Goal: Check status: Check status

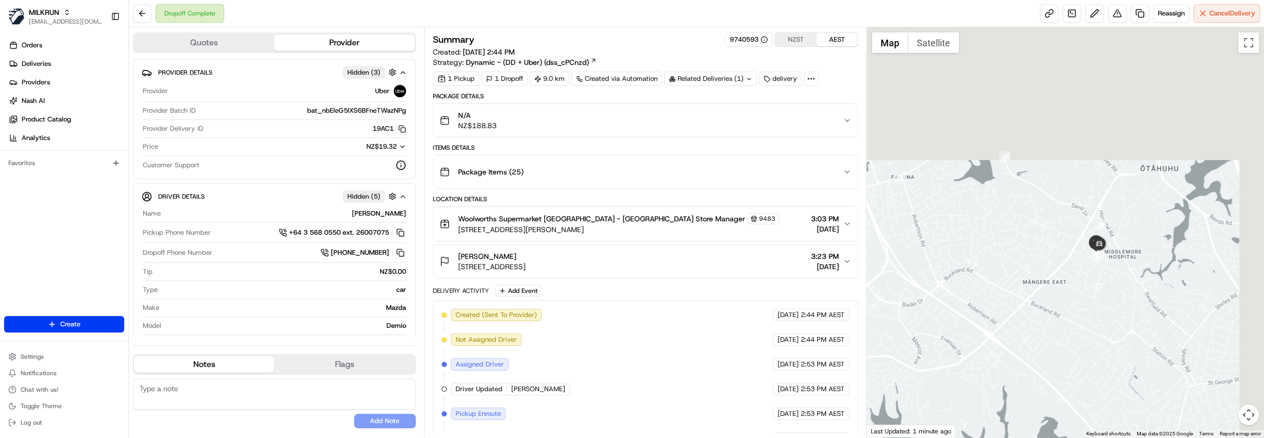
drag, startPoint x: 1173, startPoint y: 134, endPoint x: 1060, endPoint y: 289, distance: 191.5
click at [1060, 289] on div at bounding box center [1065, 232] width 397 height 411
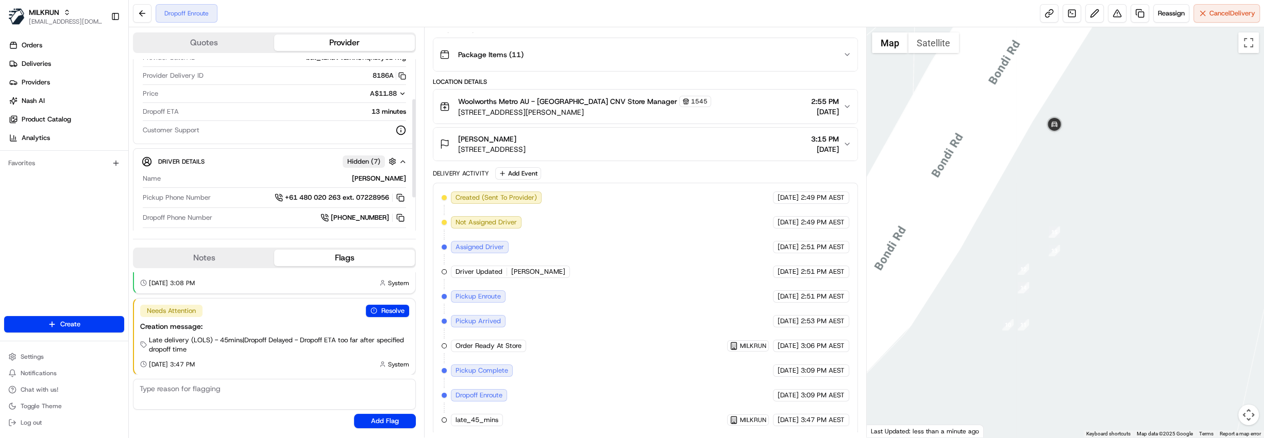
scroll to position [128, 0]
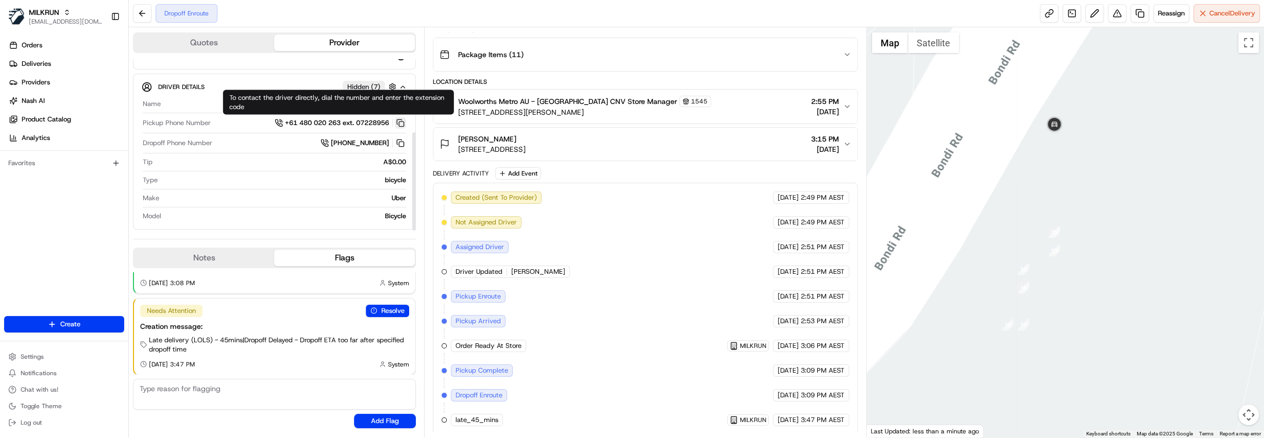
click at [402, 122] on button at bounding box center [400, 122] width 11 height 11
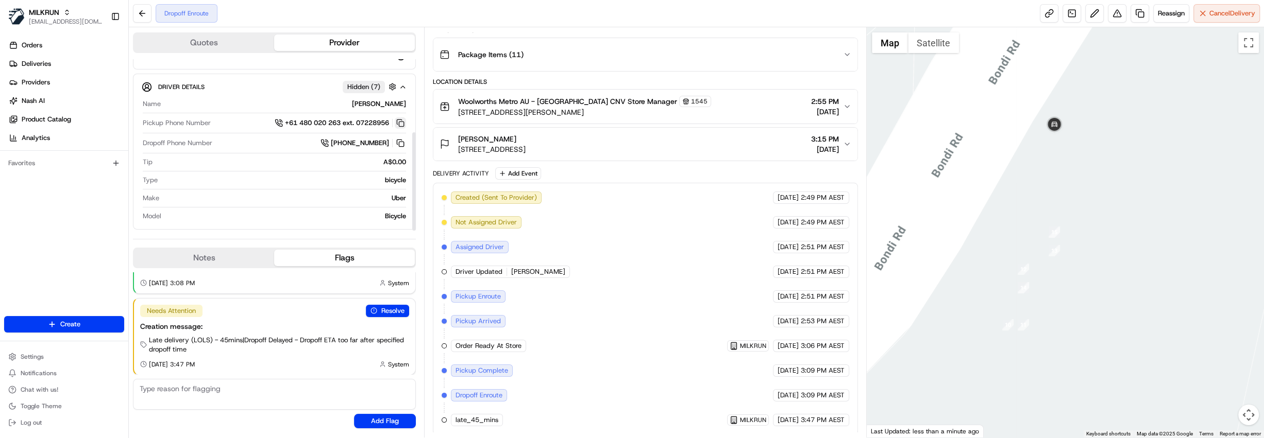
click at [402, 122] on button at bounding box center [400, 122] width 11 height 11
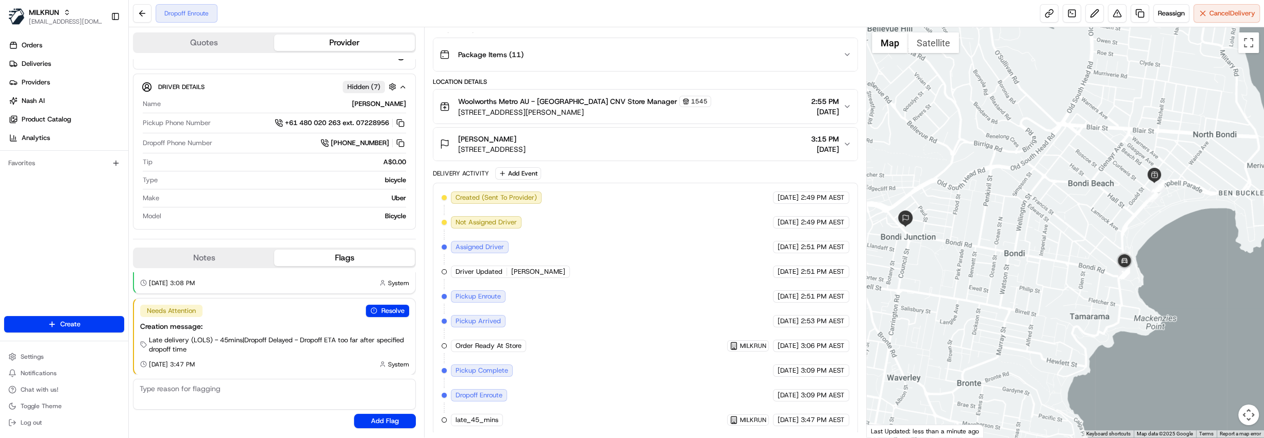
drag, startPoint x: 993, startPoint y: 143, endPoint x: 1098, endPoint y: 209, distance: 123.6
click at [1098, 209] on div at bounding box center [1065, 232] width 397 height 411
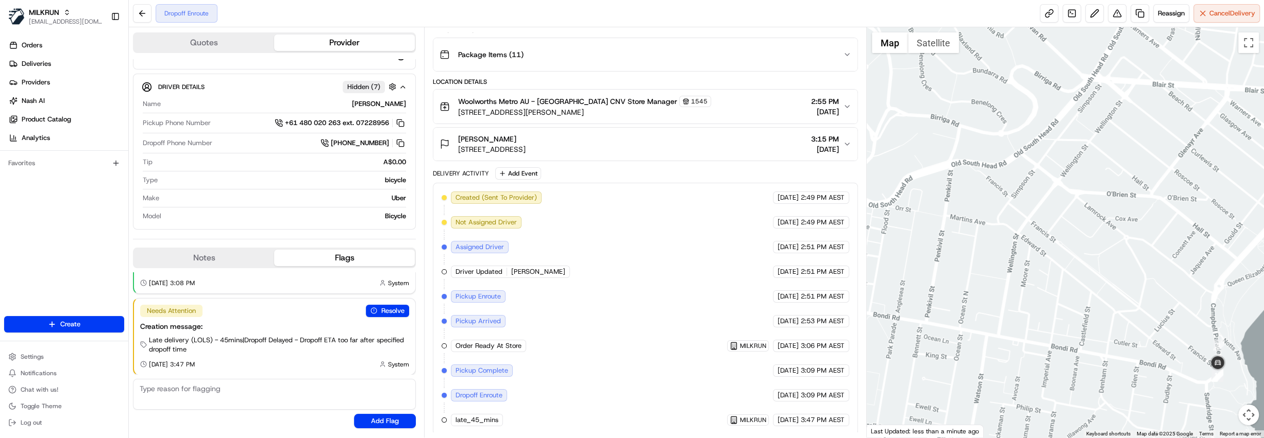
drag, startPoint x: 965, startPoint y: 196, endPoint x: 1164, endPoint y: 319, distance: 234.6
click at [1164, 319] on div at bounding box center [1065, 232] width 397 height 411
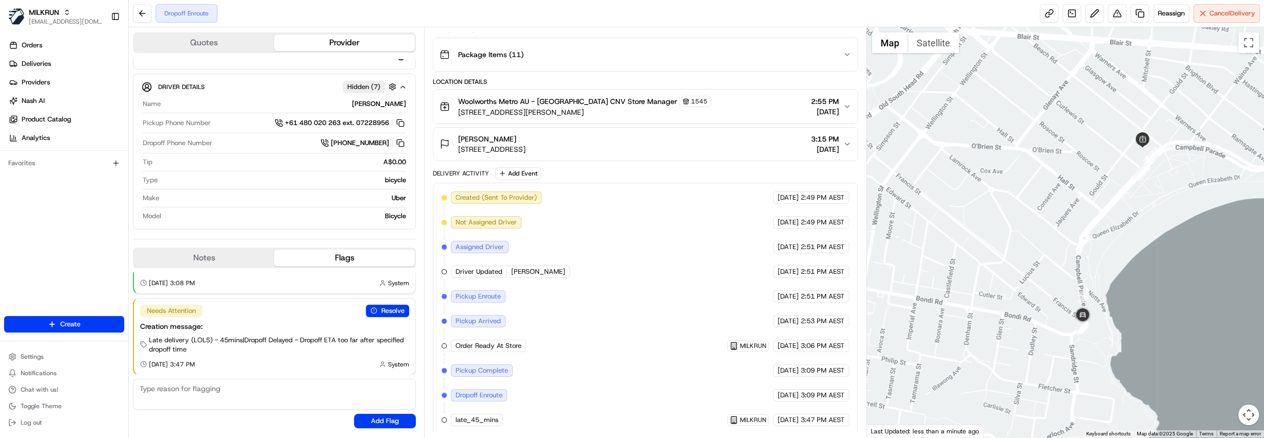
drag, startPoint x: 1164, startPoint y: 319, endPoint x: 1028, endPoint y: 269, distance: 144.7
click at [1028, 269] on div at bounding box center [1065, 232] width 397 height 411
click at [573, 50] on div "Package Items ( 11 )" at bounding box center [640, 54] width 403 height 21
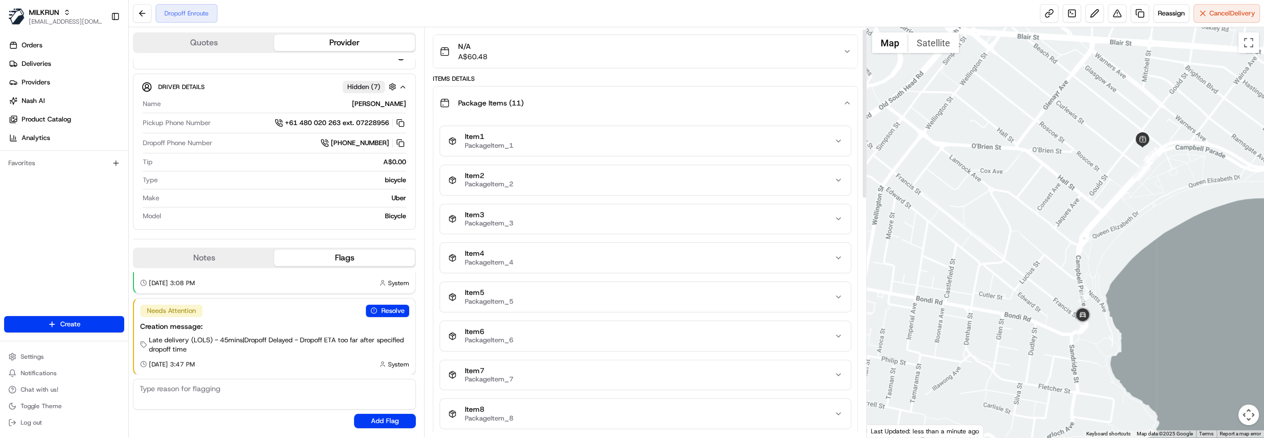
scroll to position [0, 0]
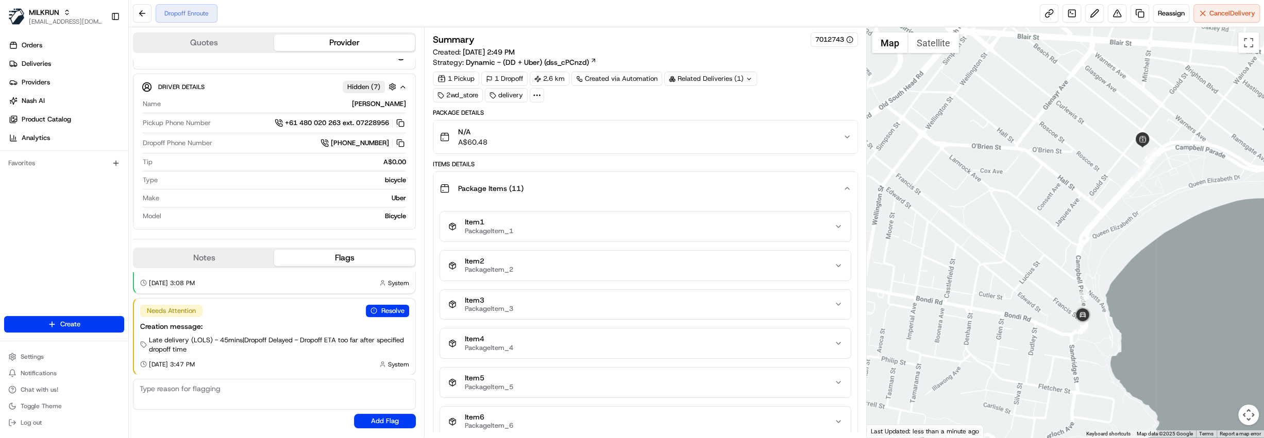
click at [607, 134] on div "N/A A$60.48" at bounding box center [640, 137] width 403 height 21
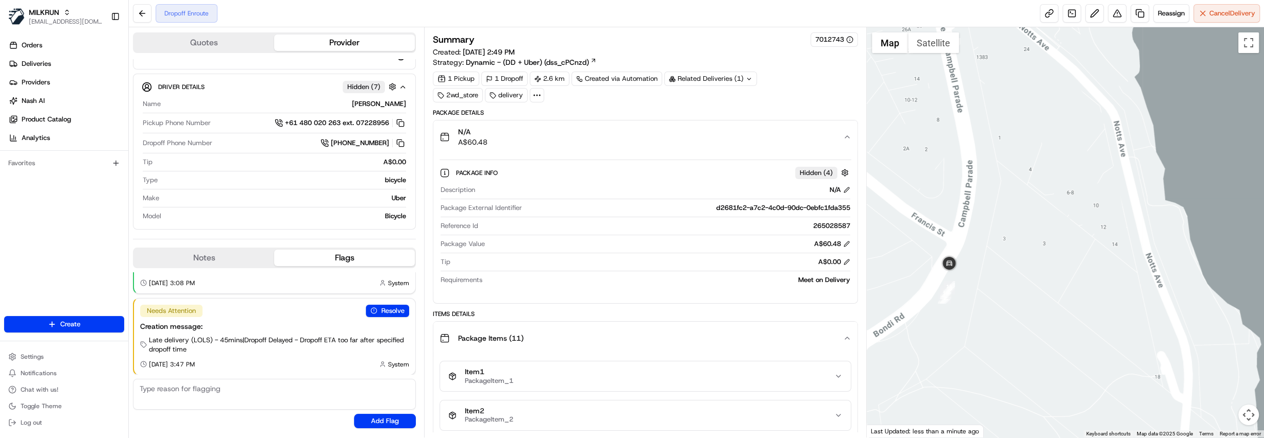
click at [786, 334] on div "Package Items ( 11 )" at bounding box center [640, 338] width 403 height 21
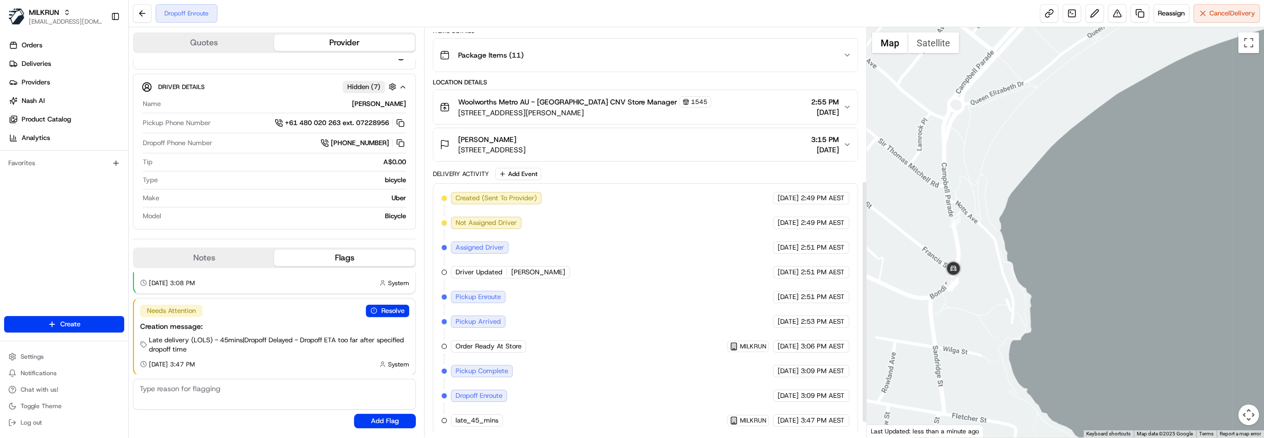
scroll to position [283, 0]
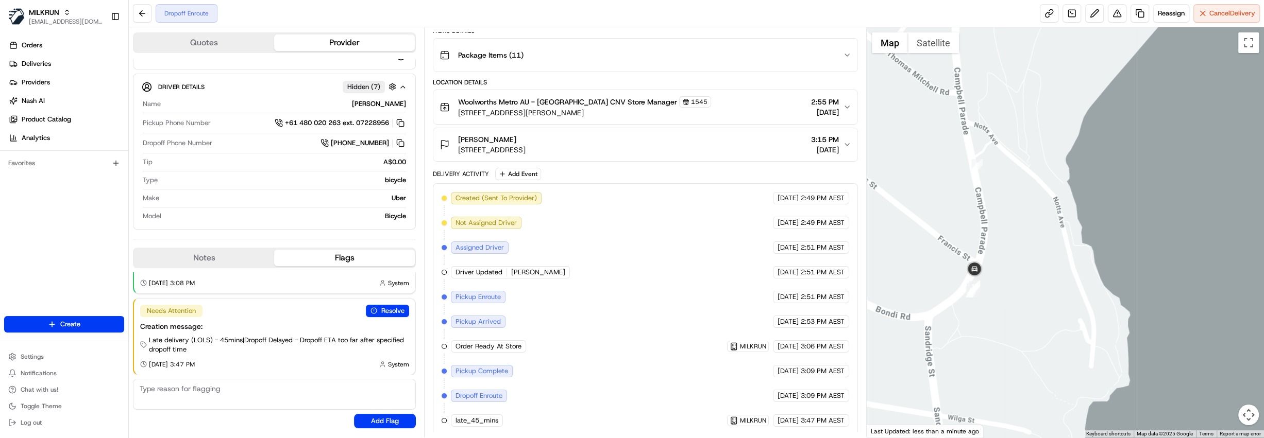
drag, startPoint x: 1184, startPoint y: 315, endPoint x: 990, endPoint y: 297, distance: 195.0
click at [990, 297] on div at bounding box center [1065, 232] width 397 height 411
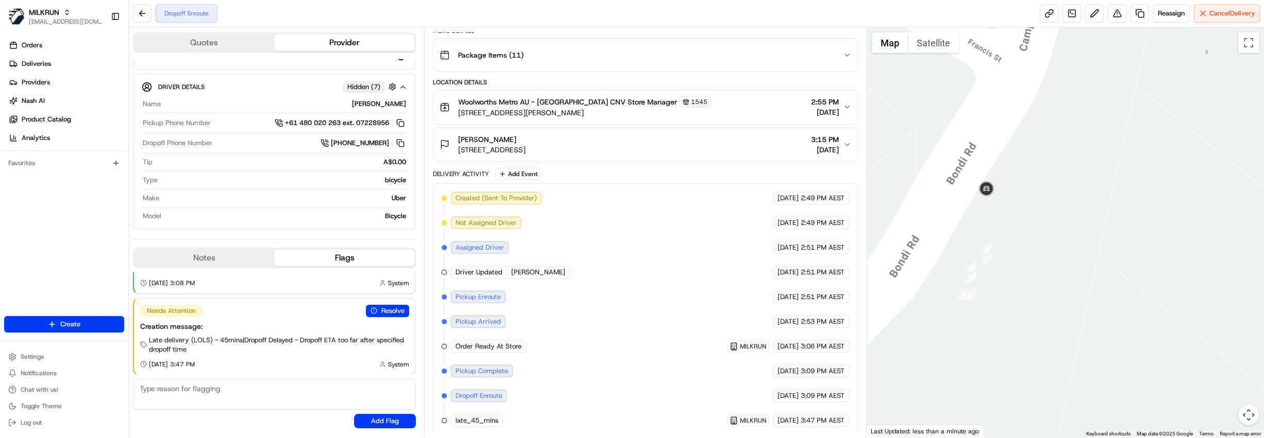
drag, startPoint x: 975, startPoint y: 190, endPoint x: 965, endPoint y: 246, distance: 57.0
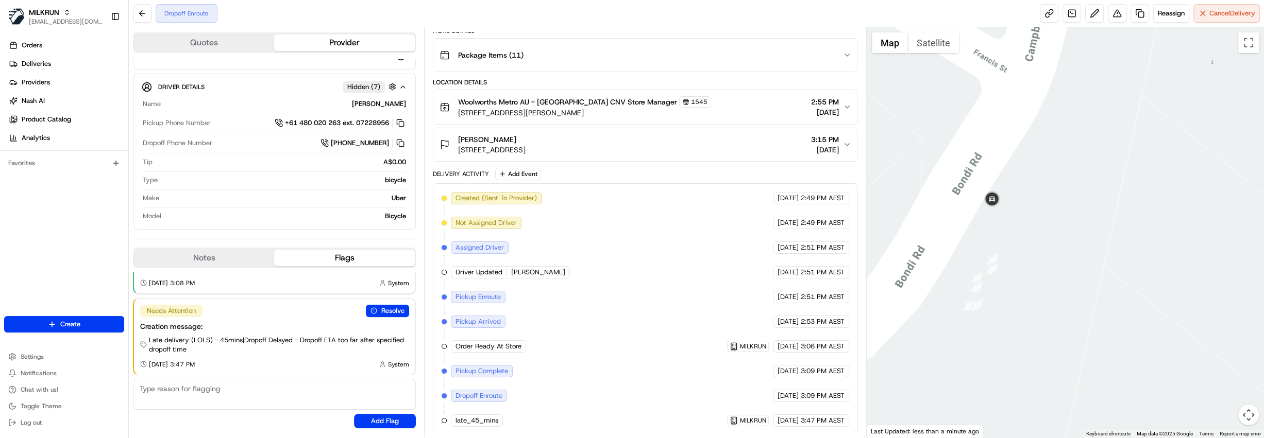
drag, startPoint x: 995, startPoint y: 396, endPoint x: 1004, endPoint y: 281, distance: 115.2
click at [1004, 281] on div at bounding box center [1065, 232] width 397 height 411
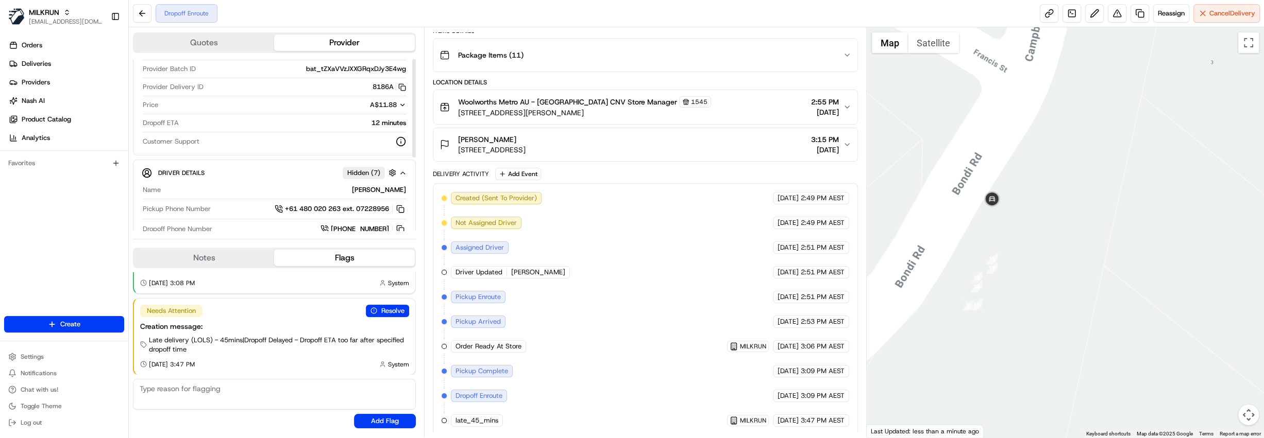
scroll to position [0, 0]
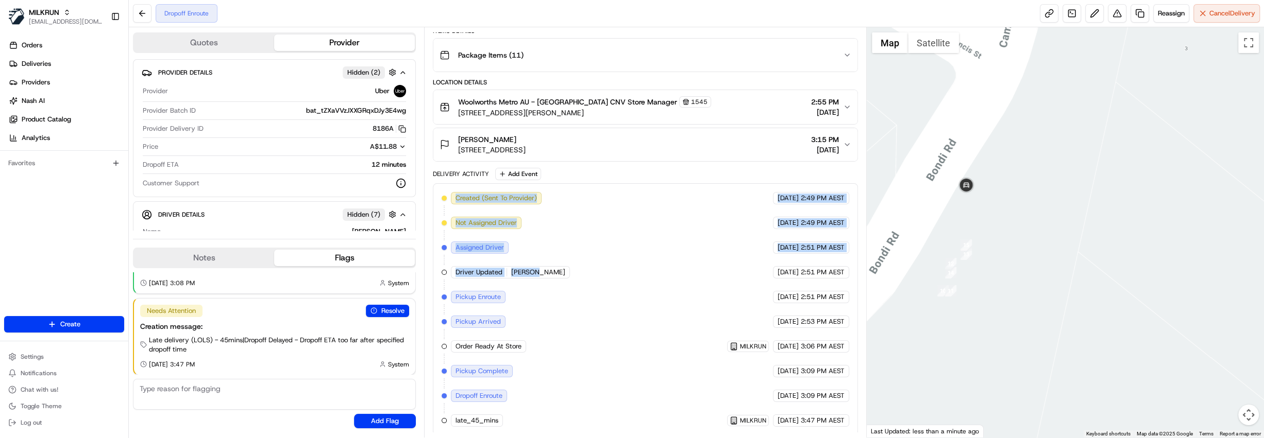
drag, startPoint x: 454, startPoint y: 194, endPoint x: 578, endPoint y: 301, distance: 164.0
click at [578, 301] on div "Created (Sent To Provider) Uber [DATE] 2:49 PM AEST Not Assigned Driver Uber [D…" at bounding box center [646, 309] width 408 height 235
click at [706, 238] on div "Created (Sent To Provider) Uber [DATE] 2:49 PM AEST Not Assigned Driver Uber [D…" at bounding box center [646, 309] width 408 height 235
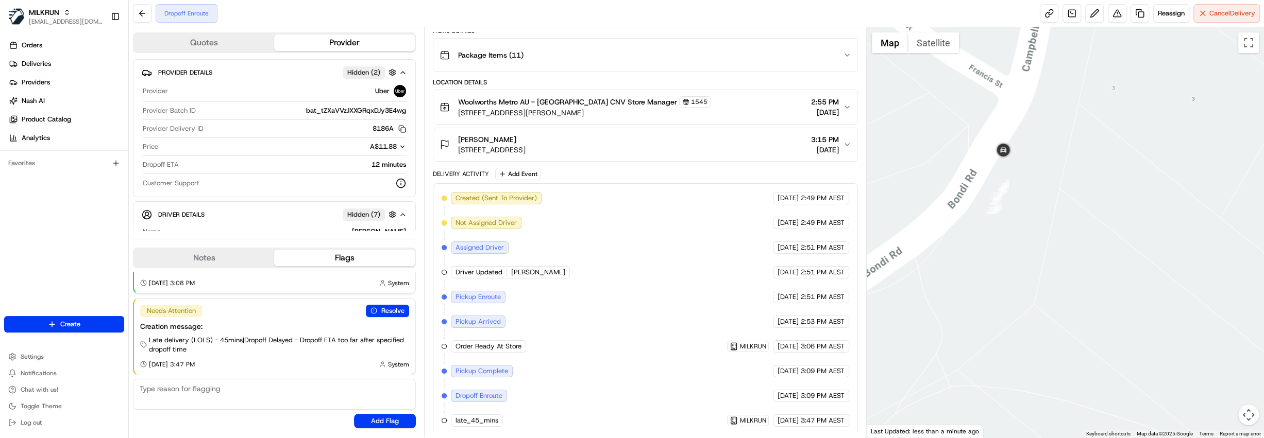
drag, startPoint x: 1053, startPoint y: 123, endPoint x: 1035, endPoint y: 195, distance: 74.3
click at [1035, 195] on div at bounding box center [1065, 232] width 397 height 411
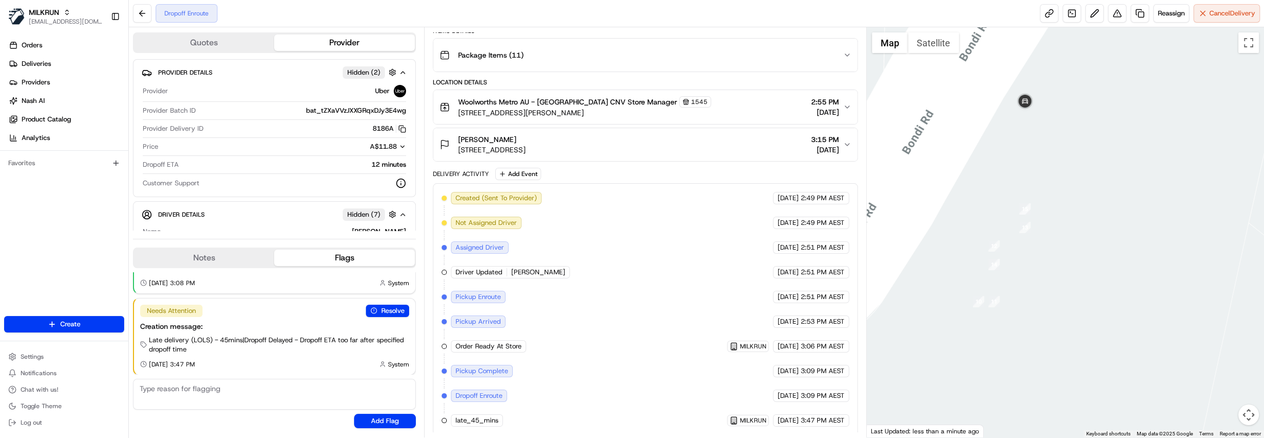
drag, startPoint x: 1011, startPoint y: 212, endPoint x: 1069, endPoint y: 209, distance: 57.8
click at [1069, 209] on div at bounding box center [1065, 232] width 397 height 411
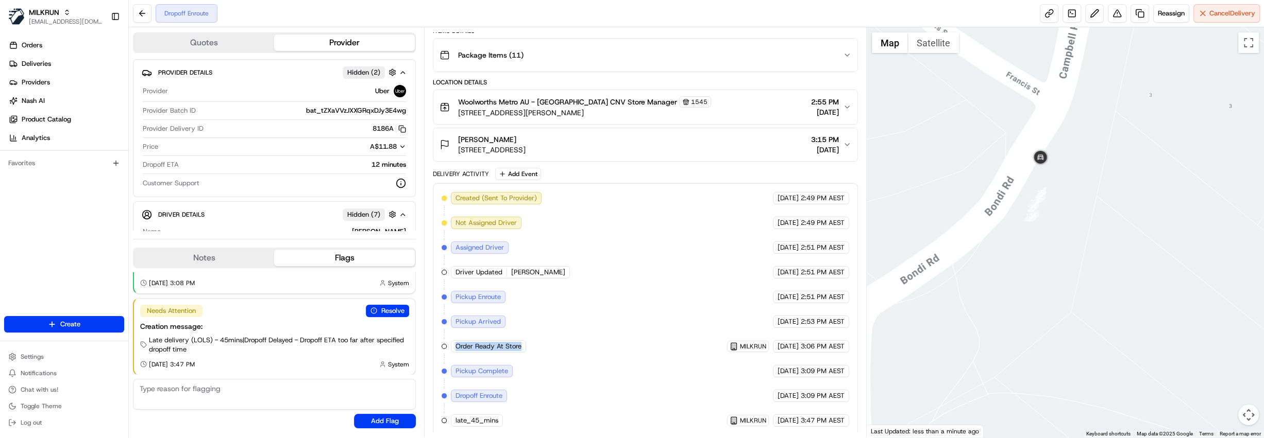
drag, startPoint x: 453, startPoint y: 344, endPoint x: 555, endPoint y: 343, distance: 102.5
click at [555, 343] on div "Created (Sent To Provider) Uber [DATE] 2:49 PM AEST Not Assigned Driver Uber [D…" at bounding box center [646, 309] width 408 height 235
drag, startPoint x: 757, startPoint y: 366, endPoint x: 854, endPoint y: 366, distance: 96.9
click at [854, 366] on div "Created (Sent To Provider) Uber [DATE] 2:49 PM AEST Not Assigned Driver Uber [D…" at bounding box center [645, 309] width 425 height 252
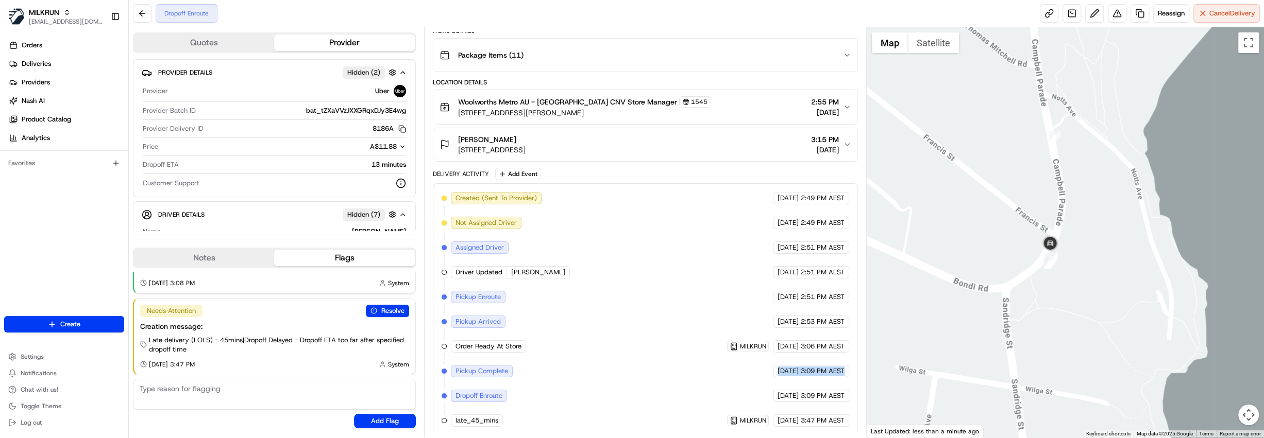
drag, startPoint x: 916, startPoint y: 302, endPoint x: 1100, endPoint y: 280, distance: 185.2
click at [1100, 280] on div at bounding box center [1065, 232] width 397 height 411
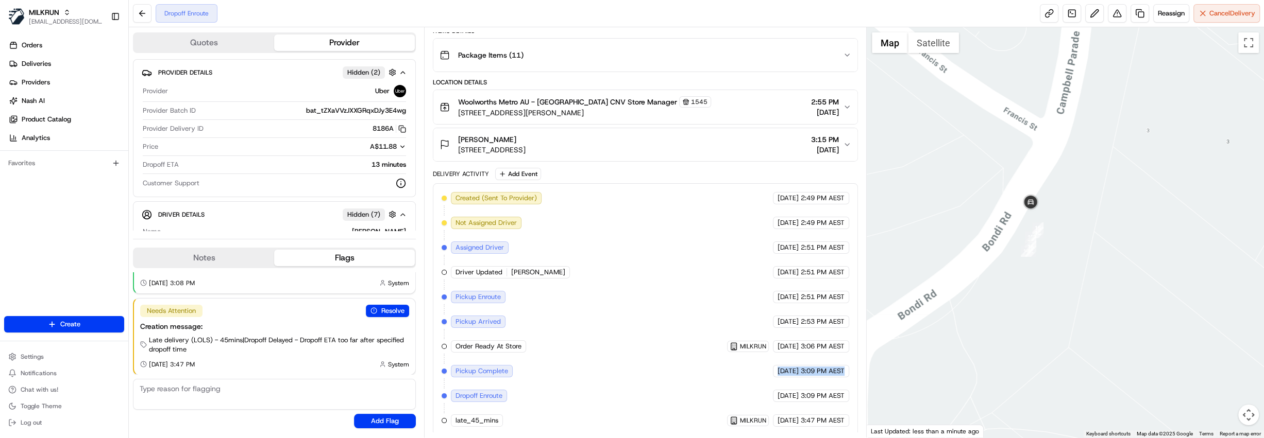
drag, startPoint x: 1058, startPoint y: 257, endPoint x: 962, endPoint y: 272, distance: 96.9
click at [962, 272] on div at bounding box center [1065, 232] width 397 height 411
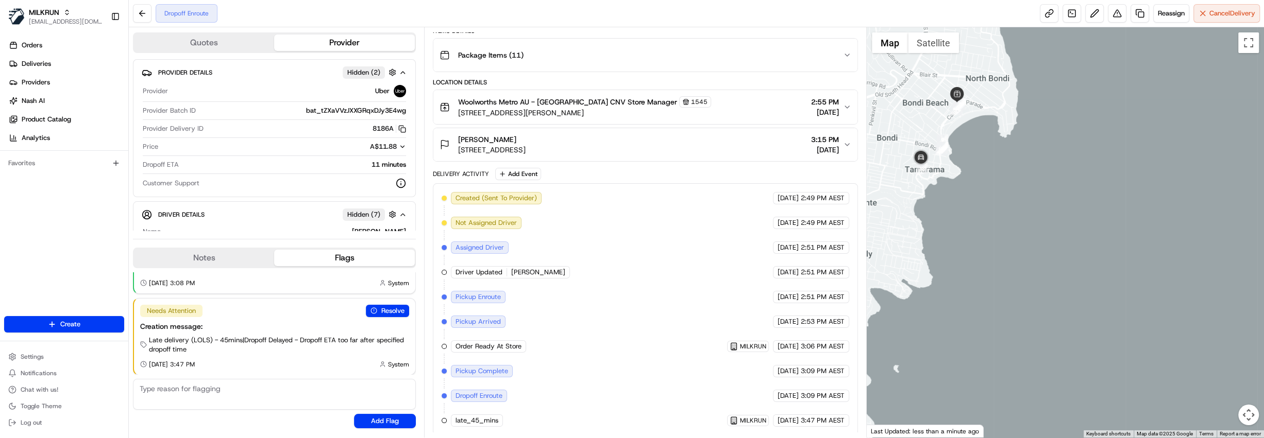
drag, startPoint x: 923, startPoint y: 147, endPoint x: 935, endPoint y: 83, distance: 65.0
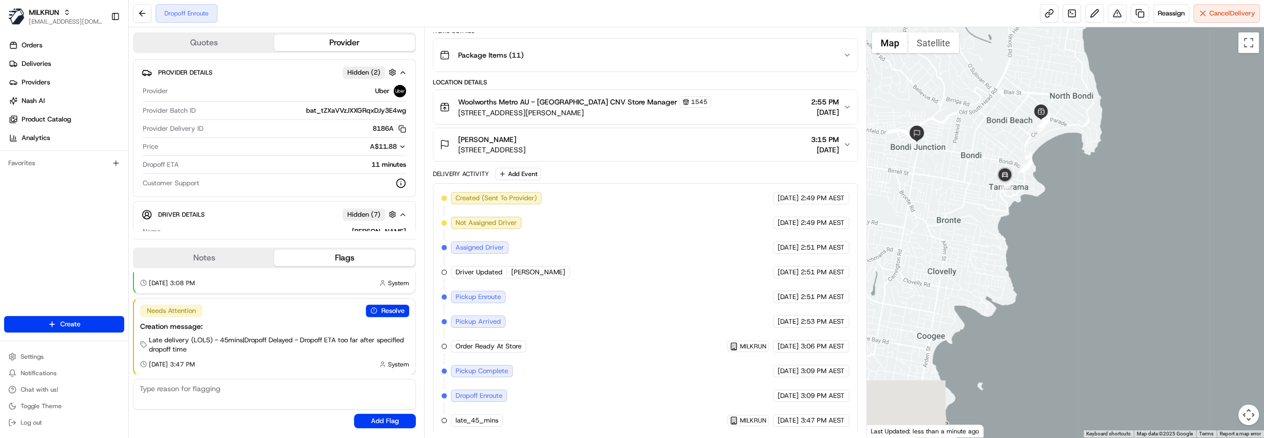
drag, startPoint x: 938, startPoint y: 176, endPoint x: 1048, endPoint y: 196, distance: 112.0
click at [1048, 196] on div at bounding box center [1065, 232] width 397 height 411
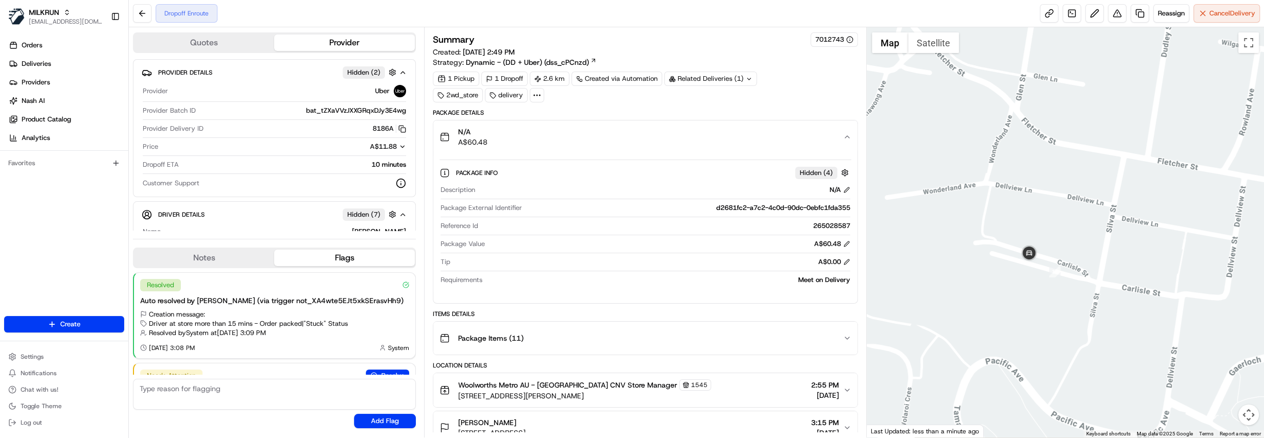
scroll to position [283, 0]
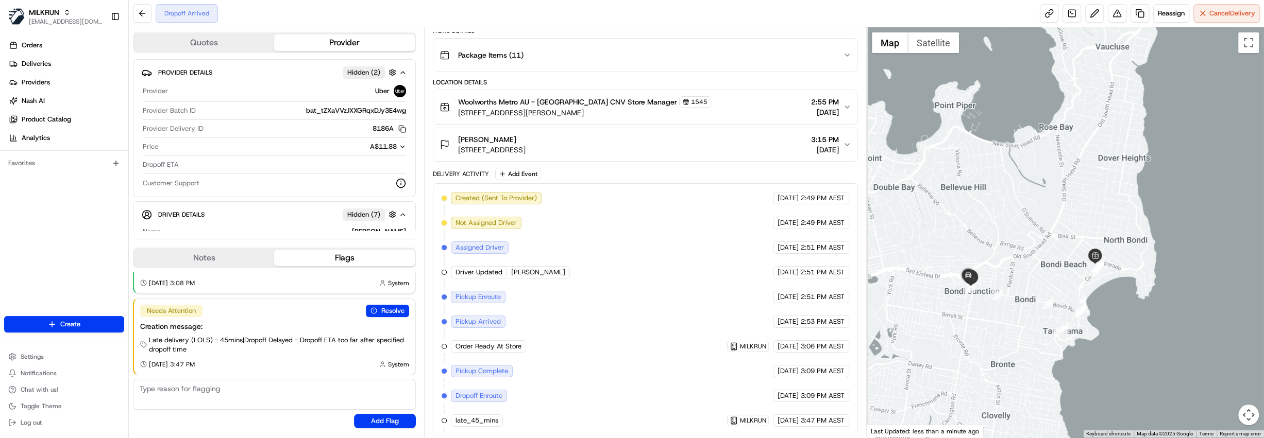
drag, startPoint x: 948, startPoint y: 191, endPoint x: 1016, endPoint y: 279, distance: 110.9
click at [1016, 279] on div at bounding box center [1065, 232] width 397 height 411
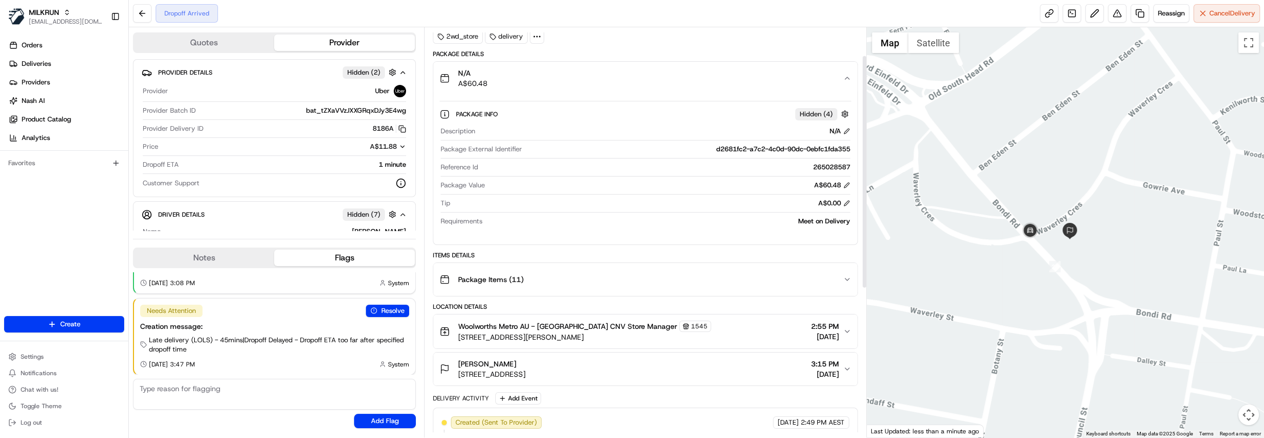
scroll to position [49, 0]
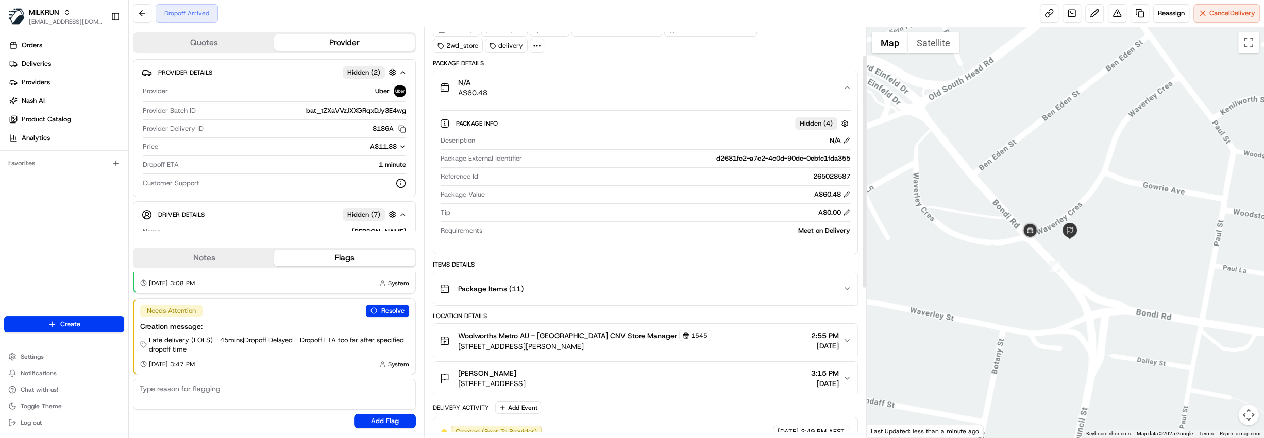
click at [582, 95] on div "N/A A$60.48" at bounding box center [640, 87] width 403 height 21
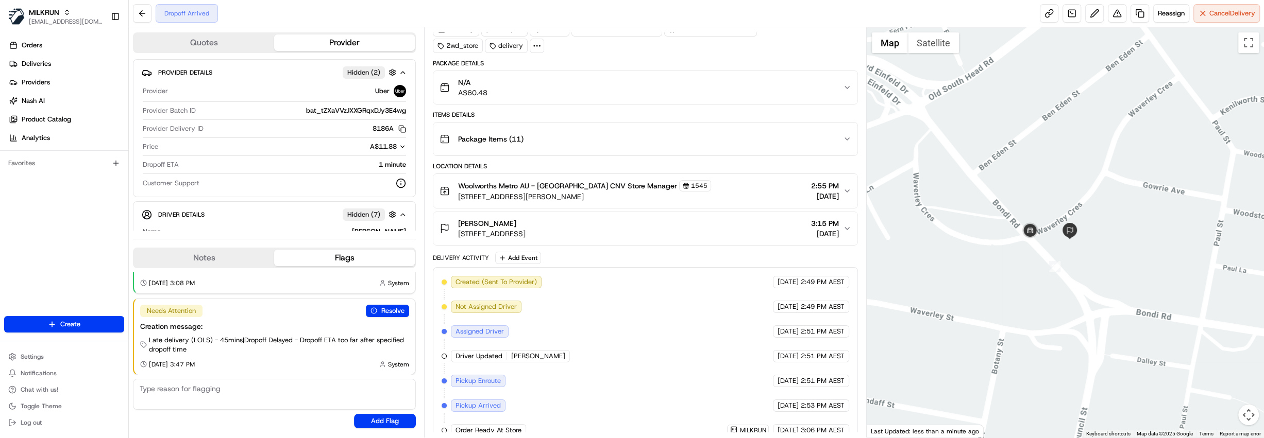
click at [582, 95] on div "N/A A$60.48" at bounding box center [640, 87] width 403 height 21
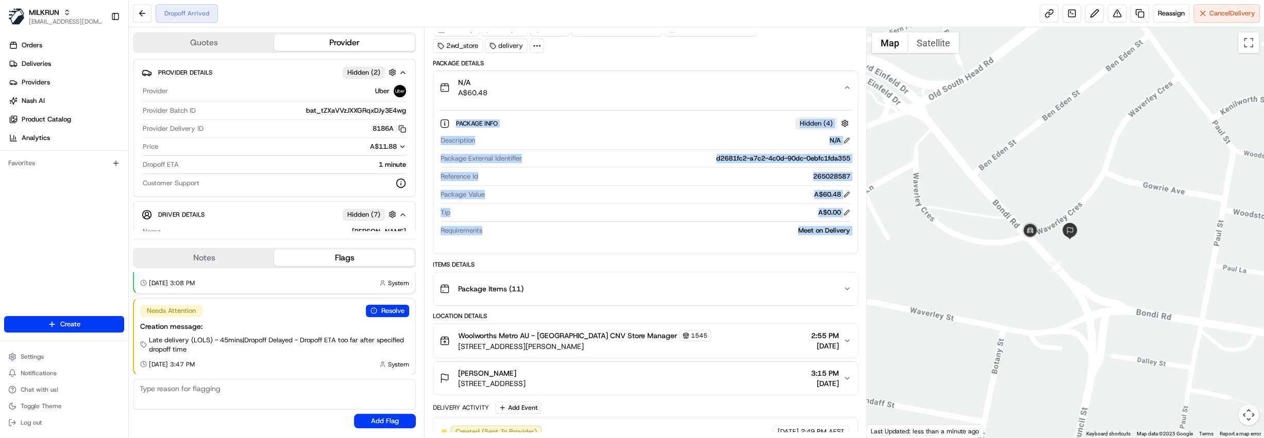
click at [757, 224] on div "Description N/A Package External Identifier d2681fc2-a7c2-4c0d-90dc-0ebfc1fda35…" at bounding box center [645, 186] width 412 height 108
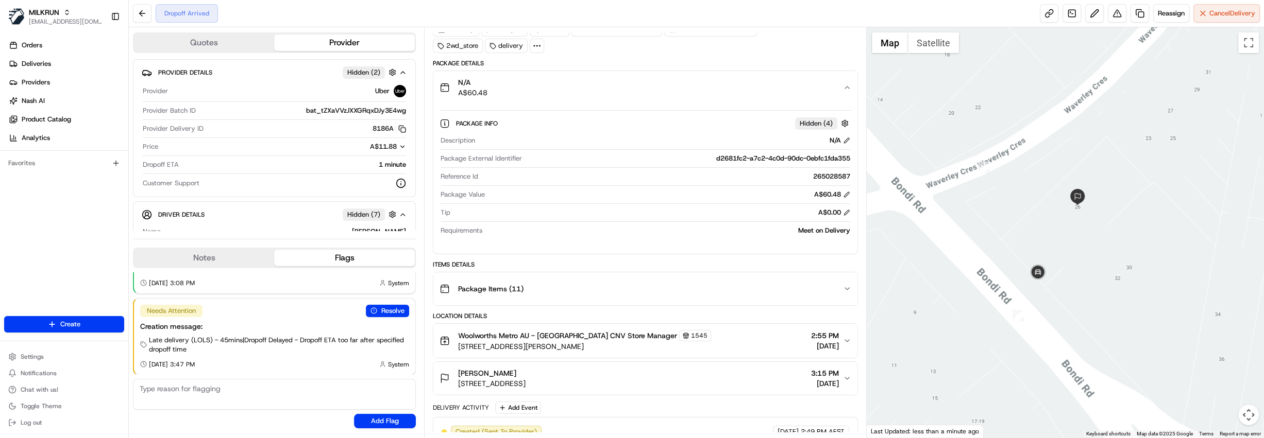
drag, startPoint x: 1173, startPoint y: 348, endPoint x: 1068, endPoint y: 266, distance: 133.6
click at [1068, 266] on div at bounding box center [1065, 232] width 397 height 411
